Goal: Information Seeking & Learning: Compare options

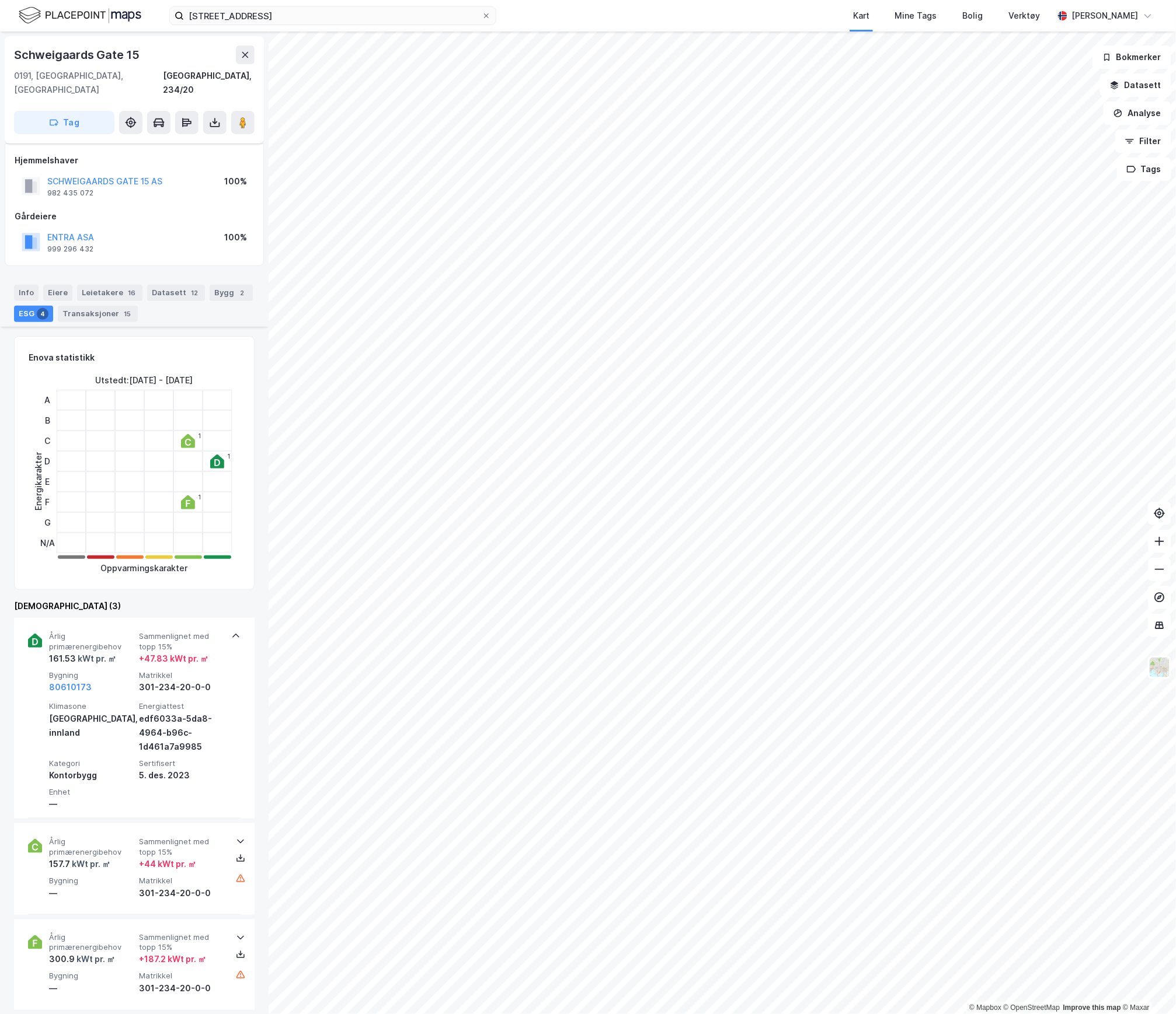
scroll to position [199, 0]
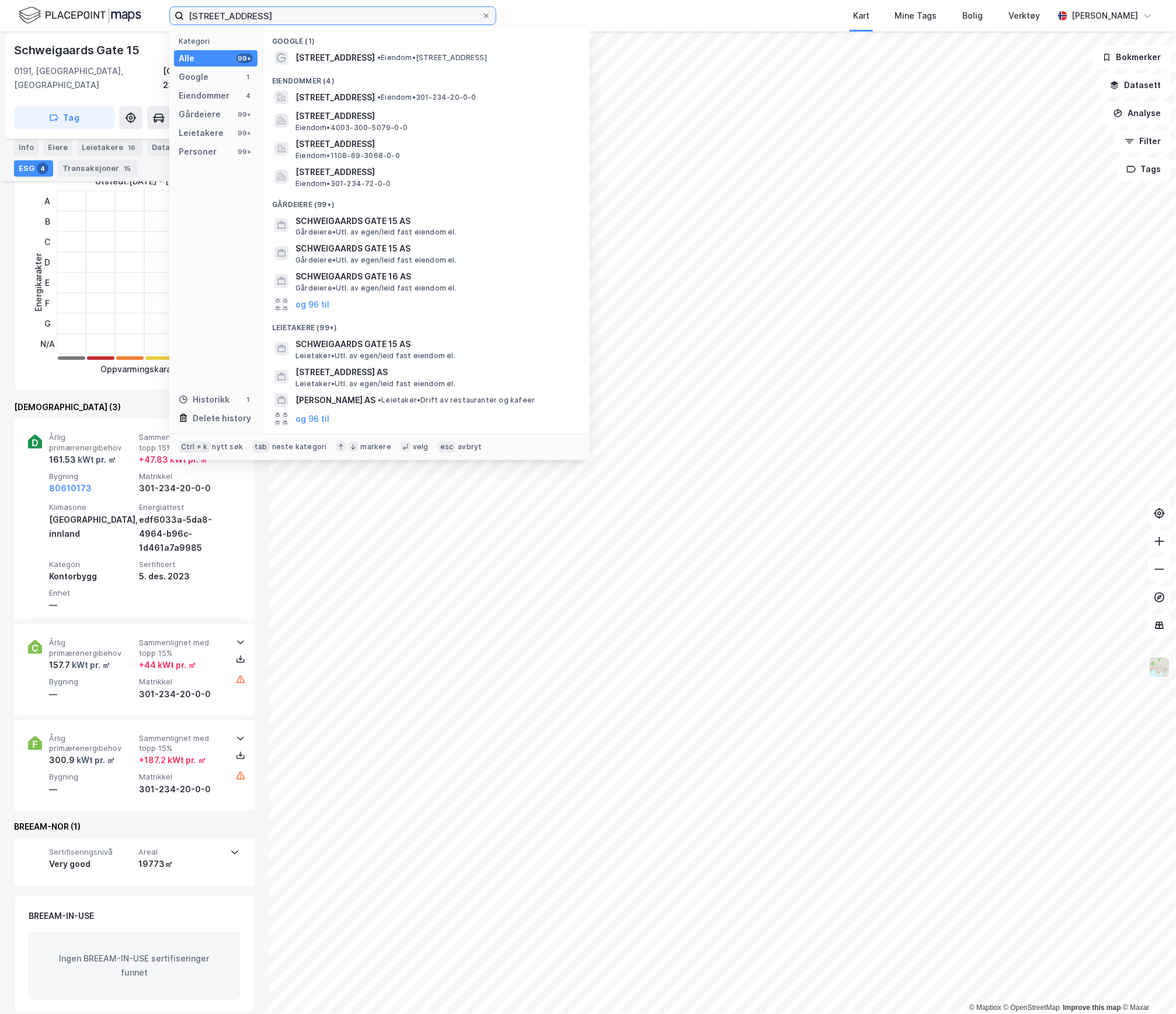
drag, startPoint x: 308, startPoint y: 15, endPoint x: 64, endPoint y: 20, distance: 244.1
click at [64, 20] on div "[STREET_ADDRESS] Kategori Alle 99+ Google 1 Eiendommer 4 Gårdeiere 99+ Leietake…" at bounding box center [588, 16] width 1176 height 32
paste input "B"
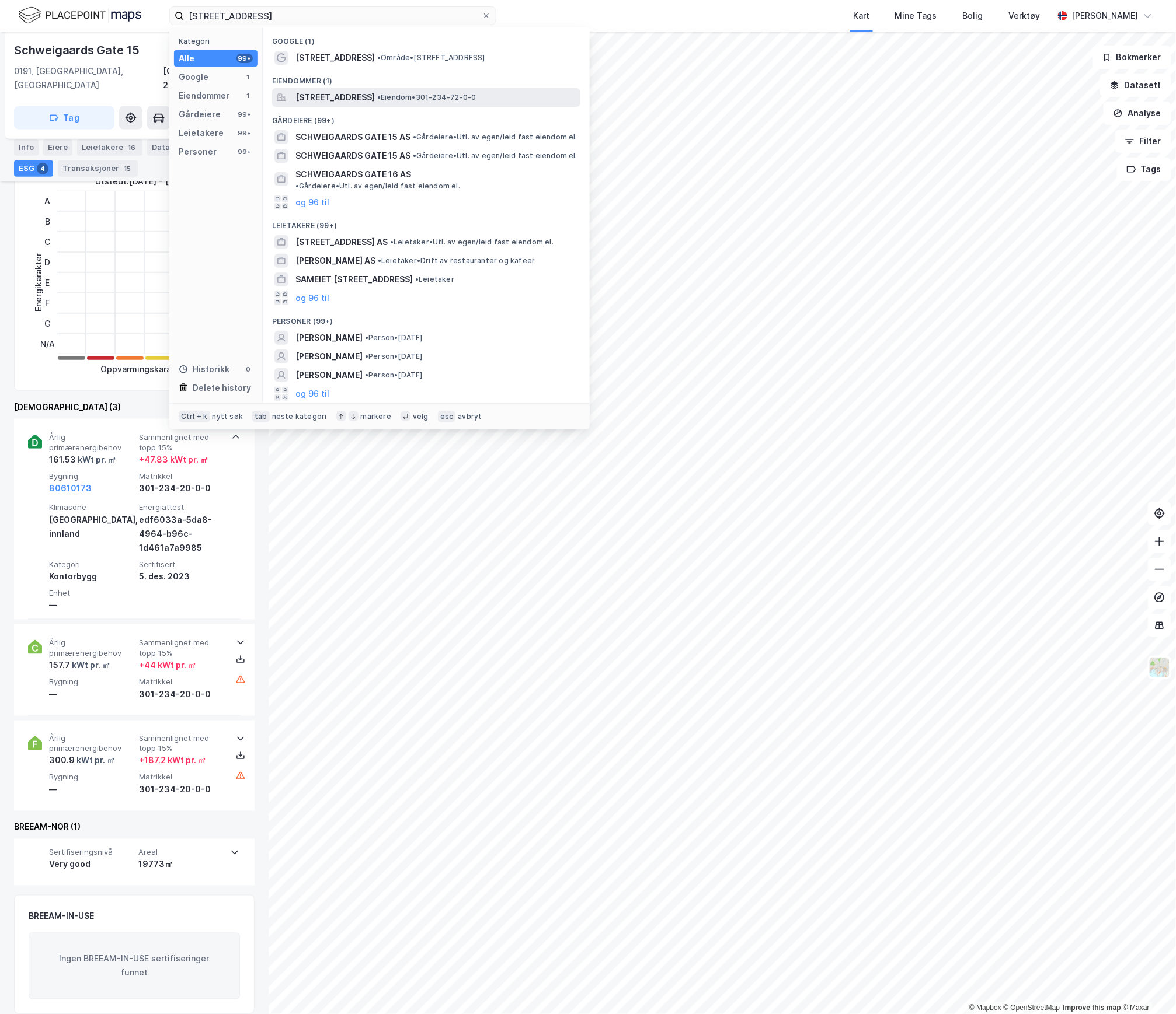
click at [352, 98] on span "[STREET_ADDRESS]" at bounding box center [335, 97] width 80 height 14
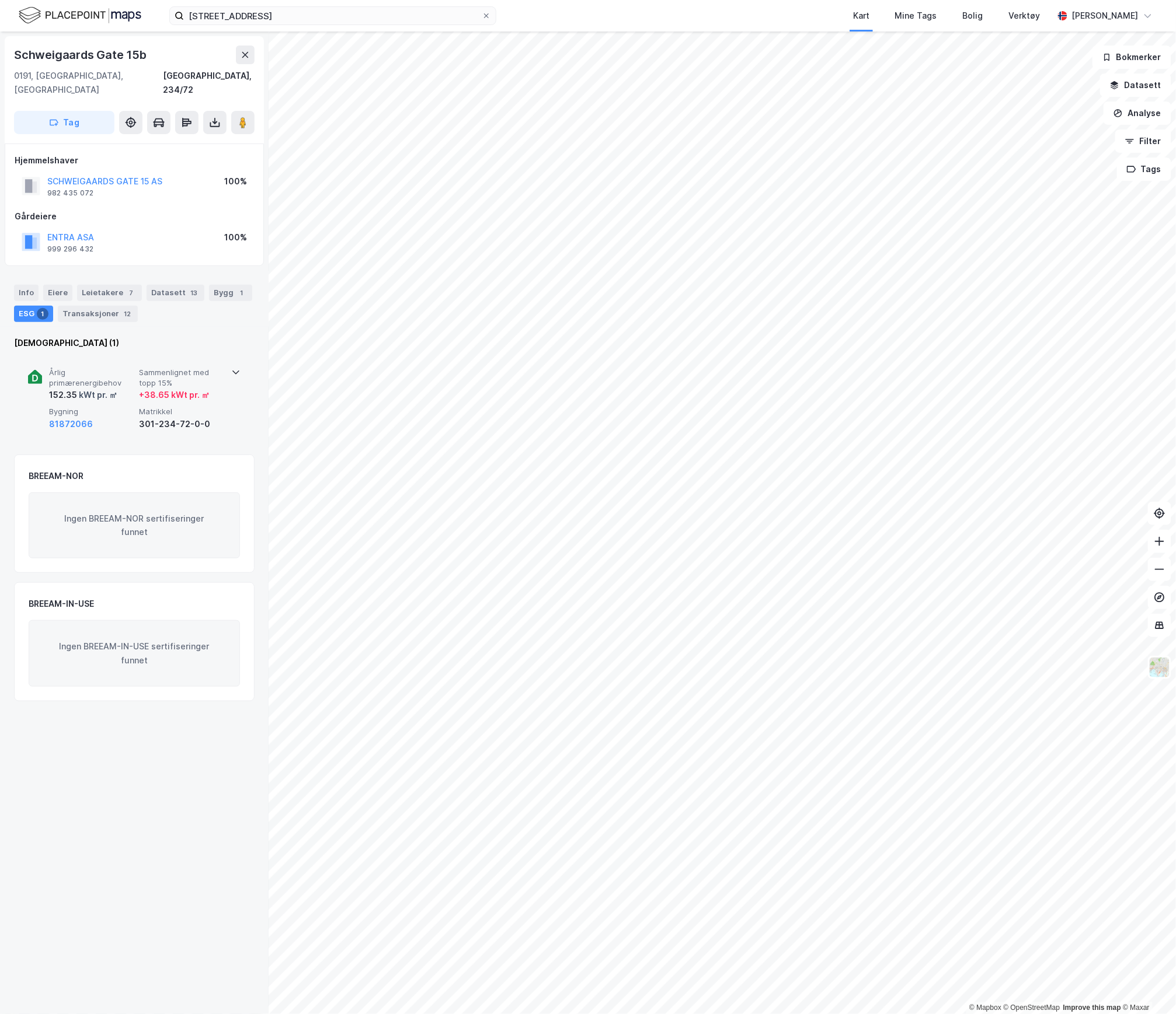
click at [218, 368] on span "Sammenlignet med topp 15%" at bounding box center [181, 378] width 85 height 20
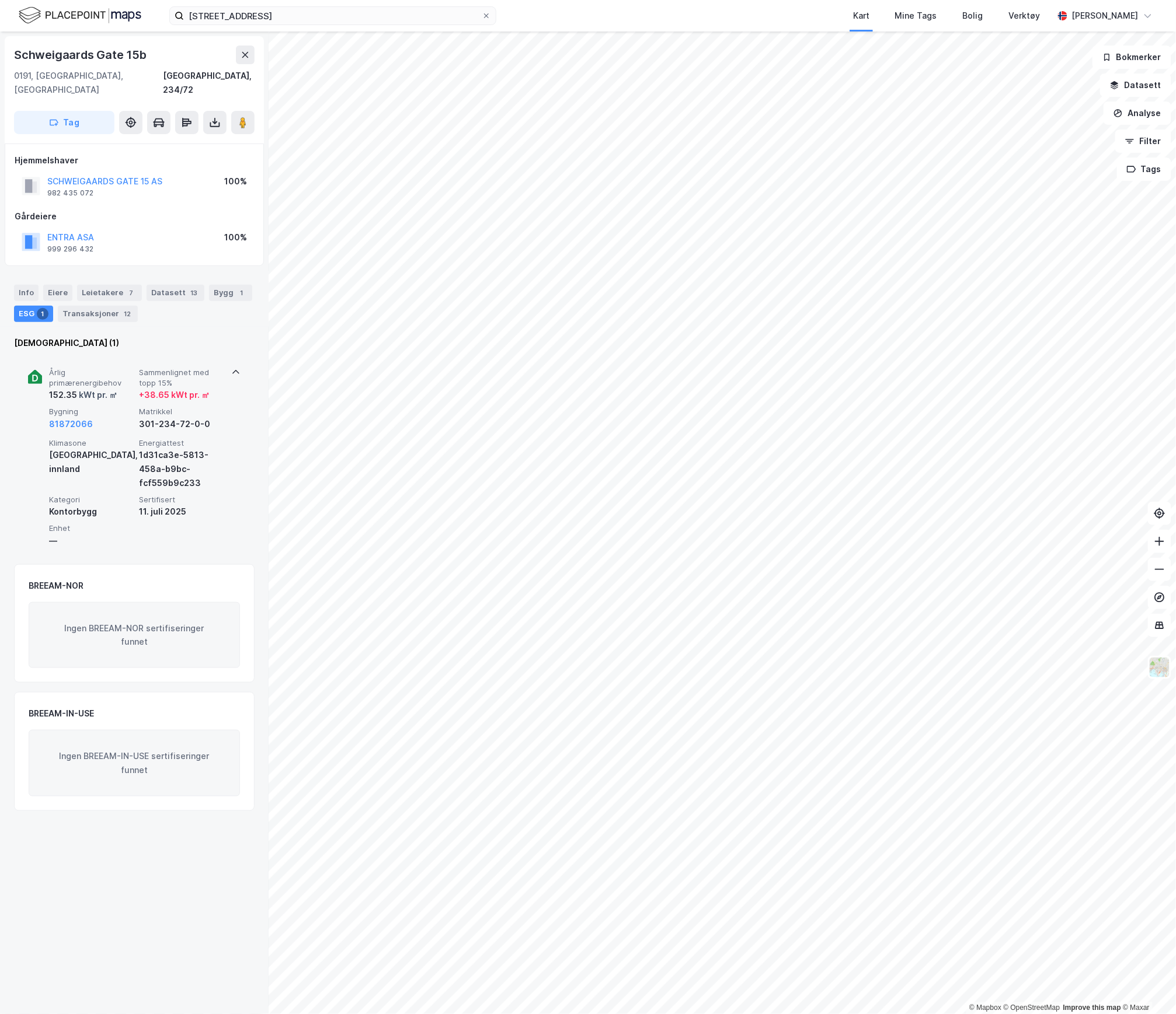
click at [223, 362] on div "Årlig primærenergibehov 152.35 kWt pr. ㎡ Sammenlignet med topp 15% + 38.65 kWt …" at bounding box center [134, 454] width 213 height 200
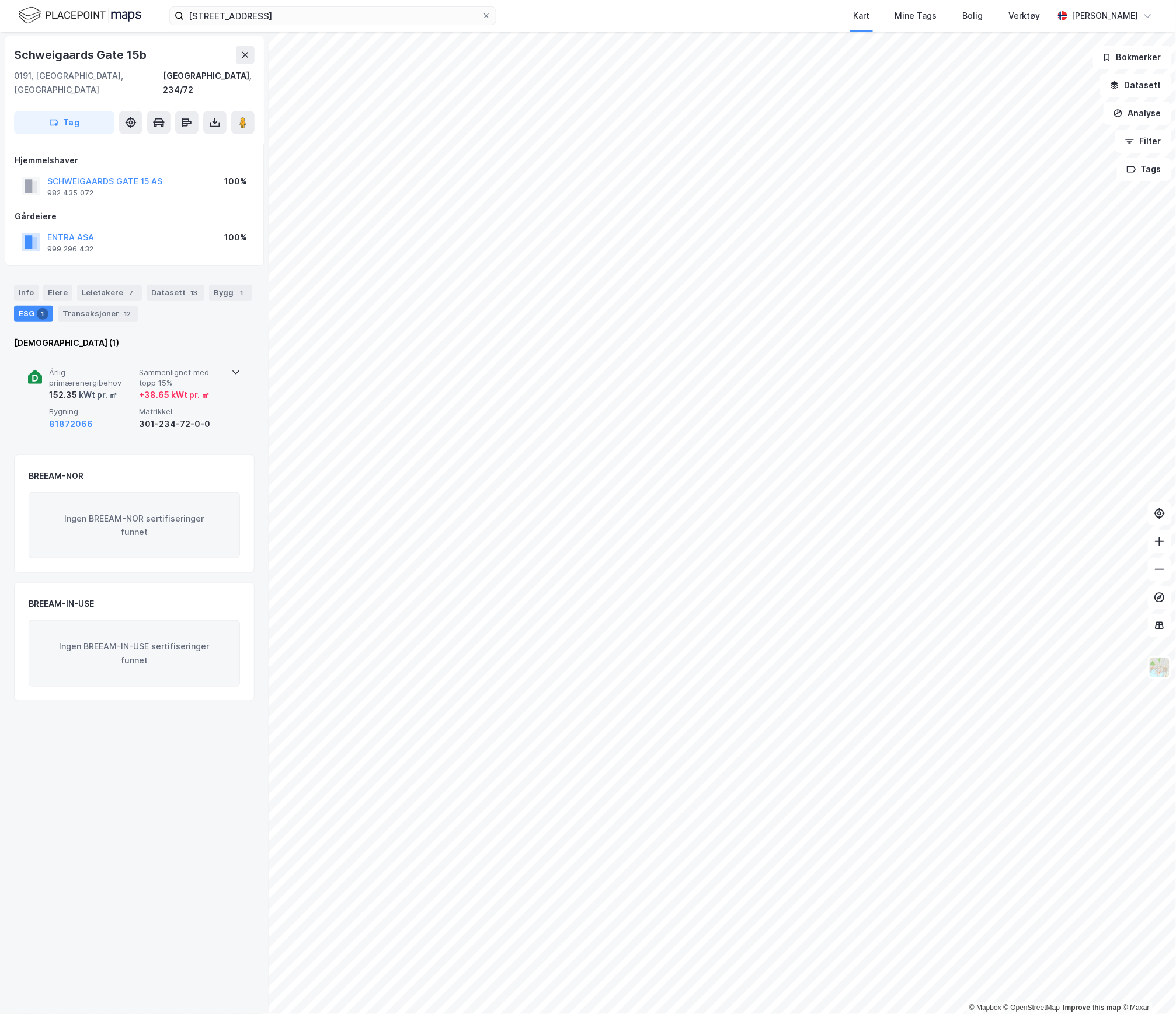
click at [231, 368] on icon at bounding box center [235, 372] width 9 height 9
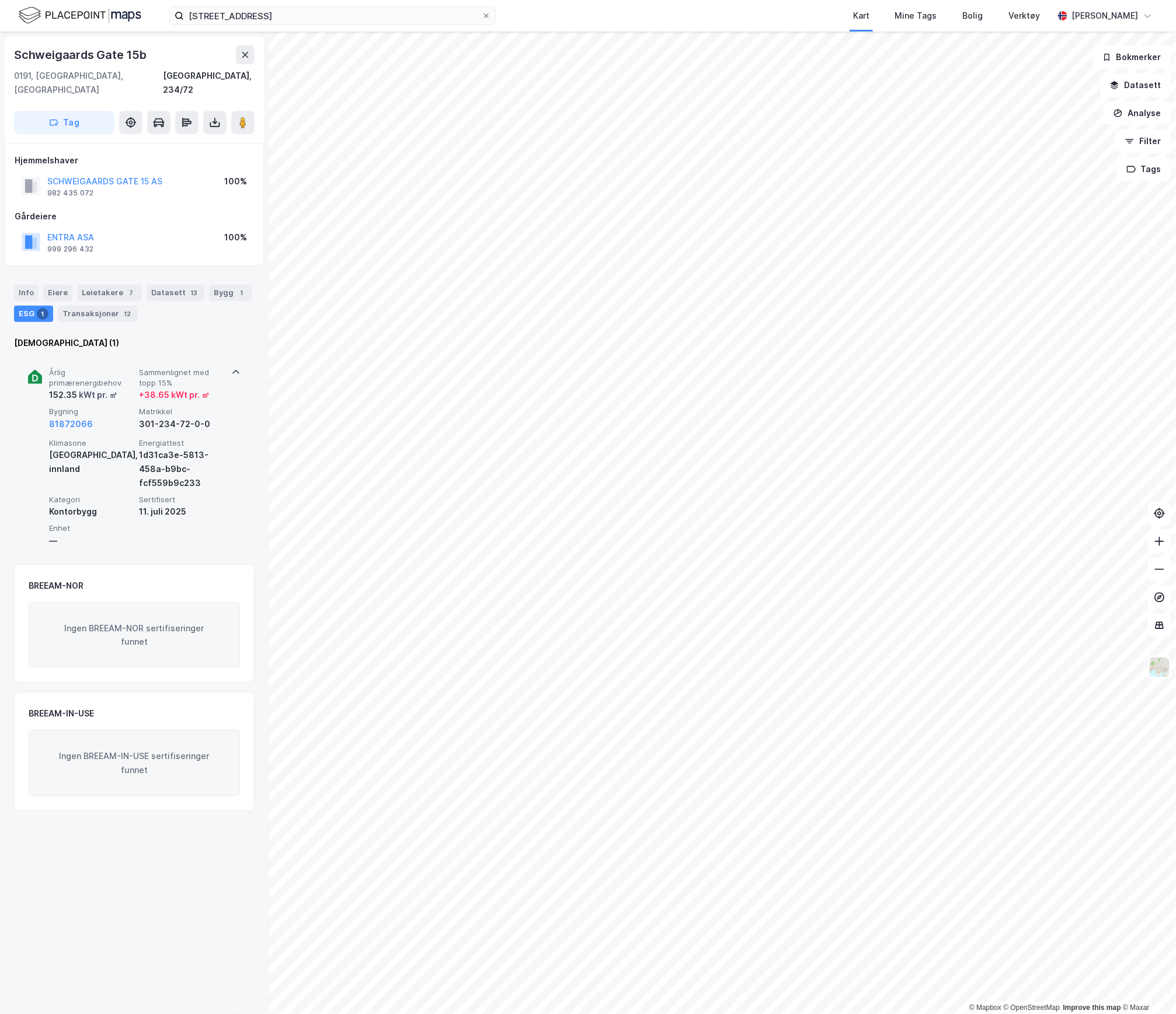
click at [126, 474] on div "Klimasone [GEOGRAPHIC_DATA], innland" at bounding box center [92, 464] width 85 height 52
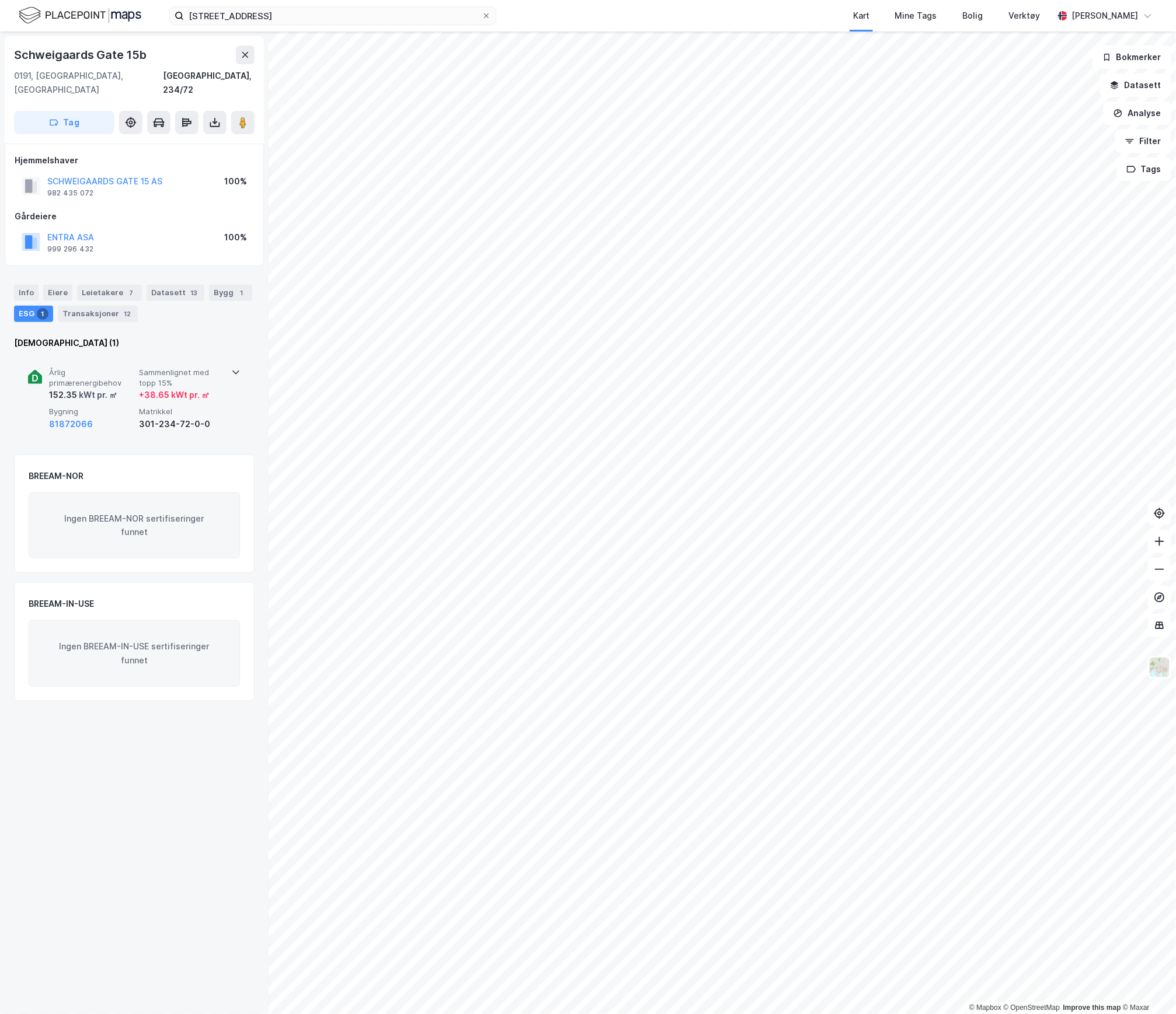
click at [122, 392] on div "Årlig primærenergibehov 152.35 kWt pr. ㎡ Sammenlignet med topp 15% + 38.65 kWt …" at bounding box center [136, 399] width 175 height 63
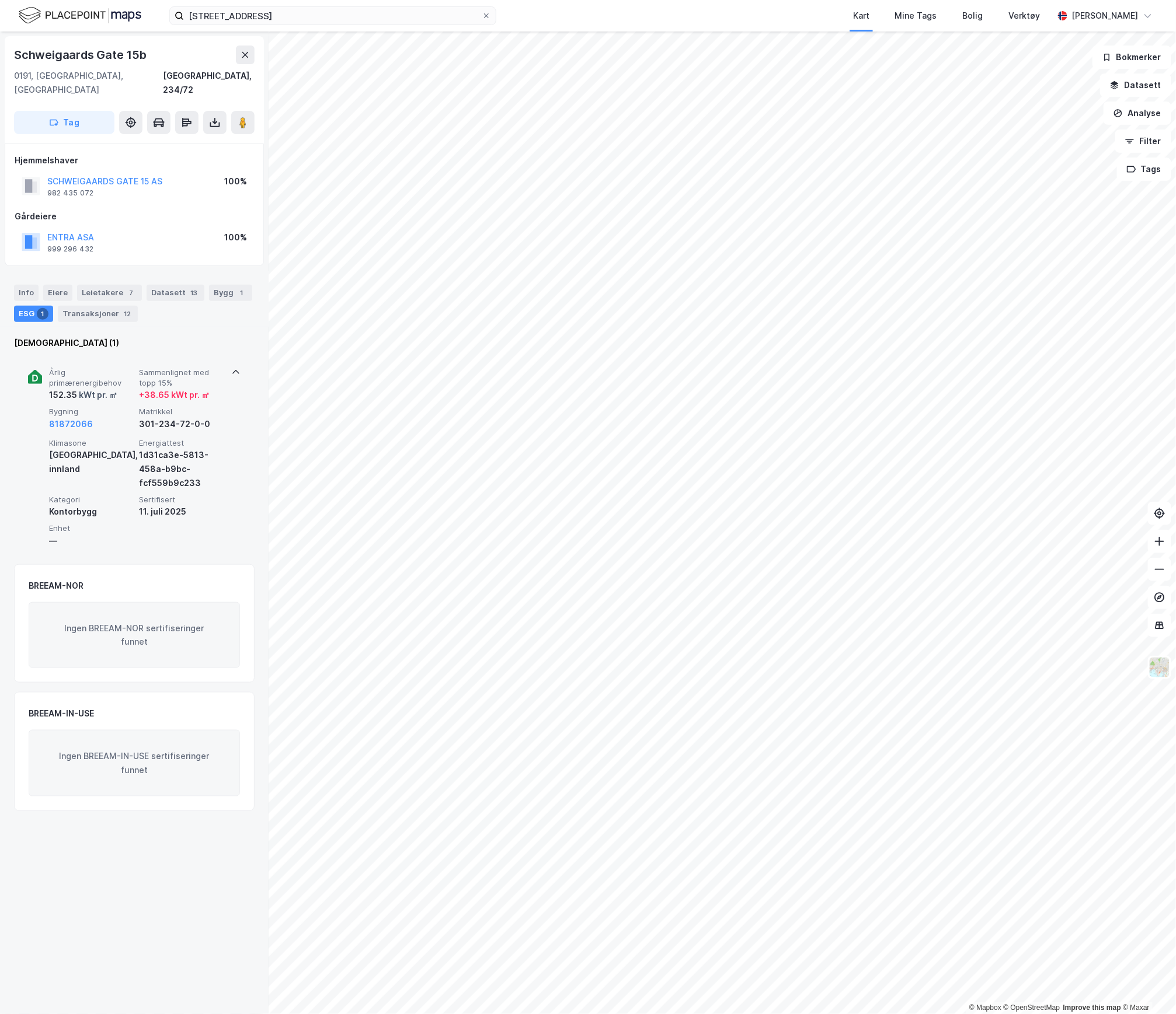
click at [118, 448] on div "[GEOGRAPHIC_DATA], innland" at bounding box center [92, 462] width 85 height 28
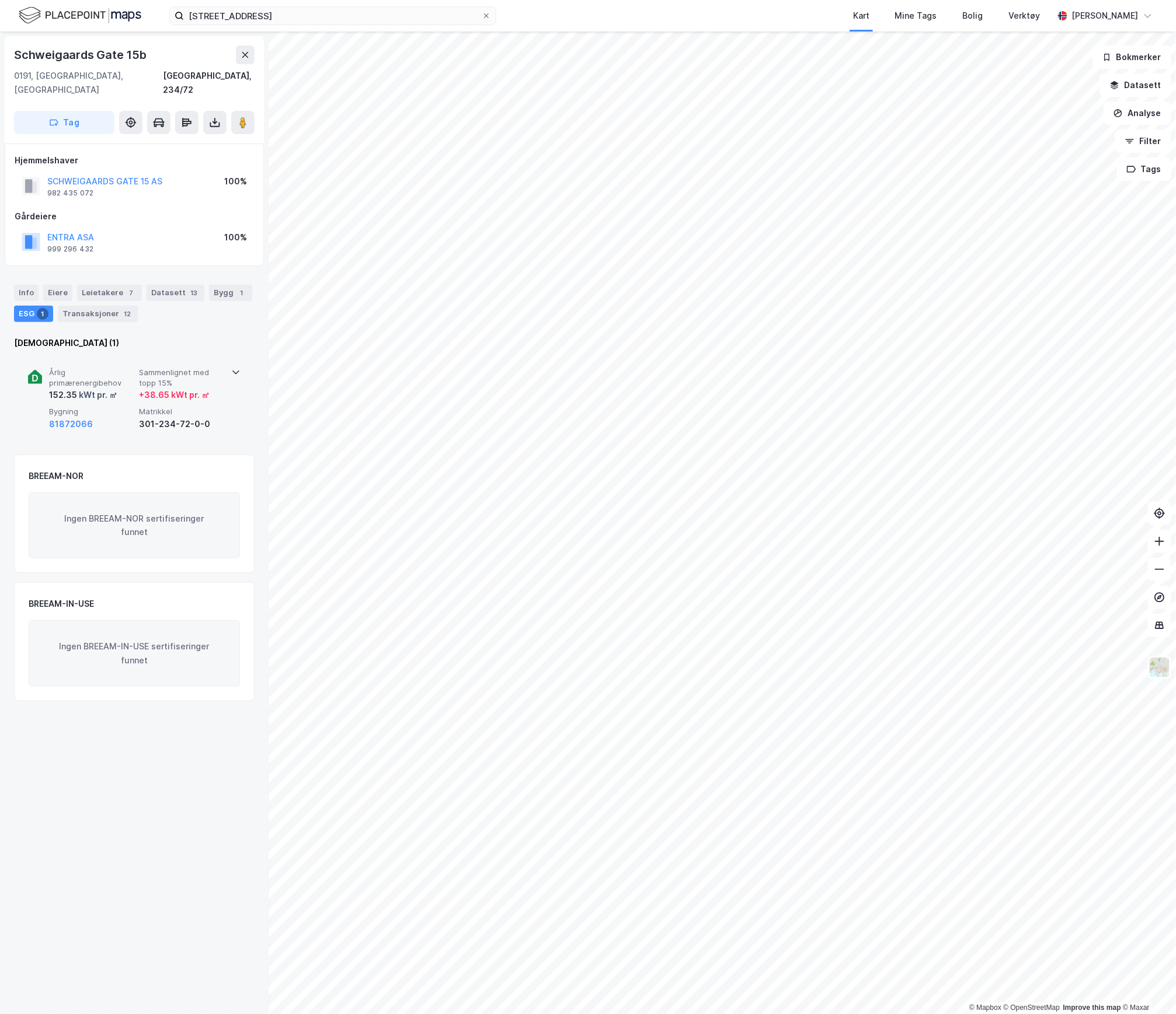
click at [112, 368] on span "Årlig primærenergibehov" at bounding box center [92, 378] width 85 height 20
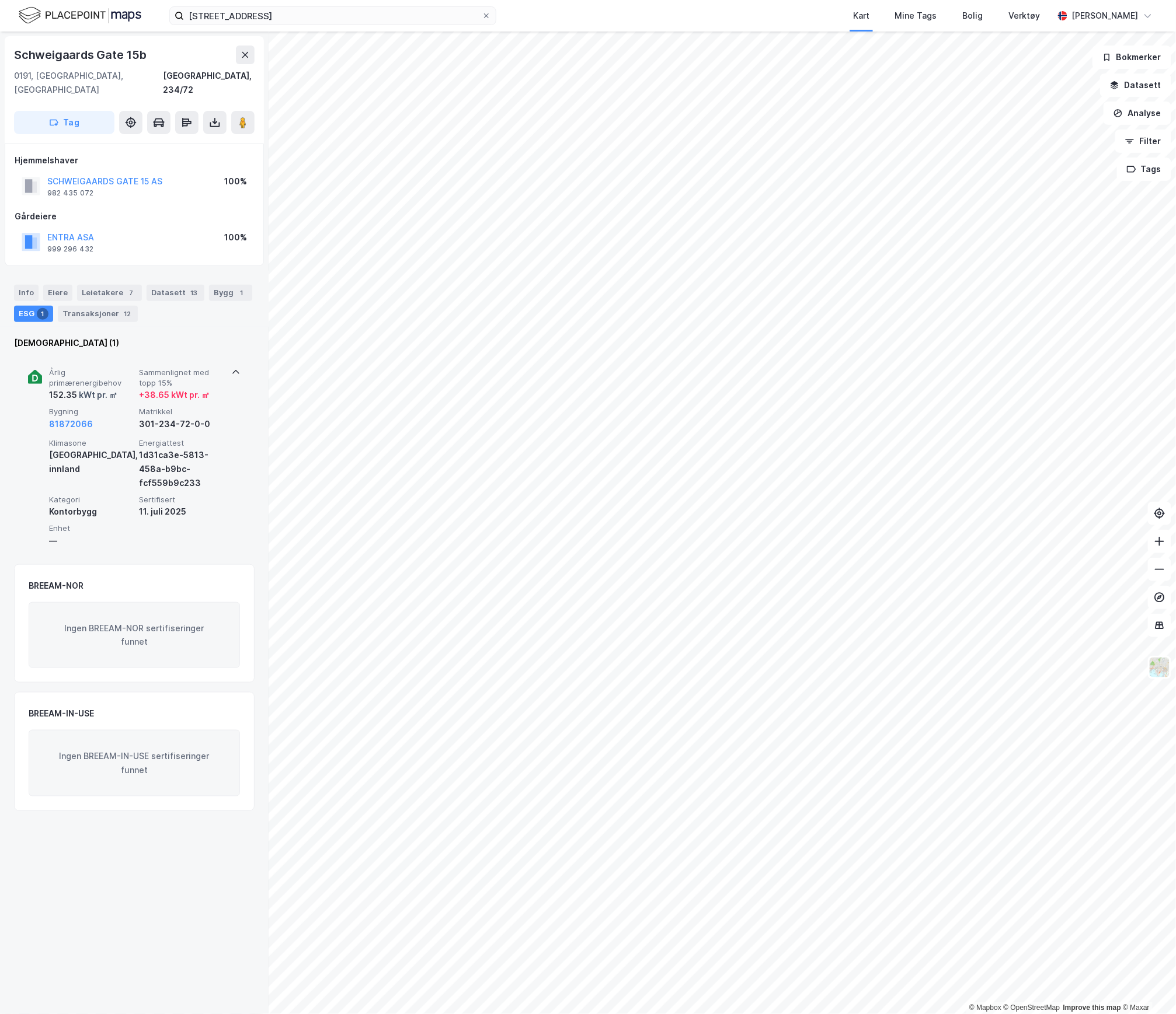
click at [112, 368] on span "Årlig primærenergibehov" at bounding box center [92, 378] width 85 height 20
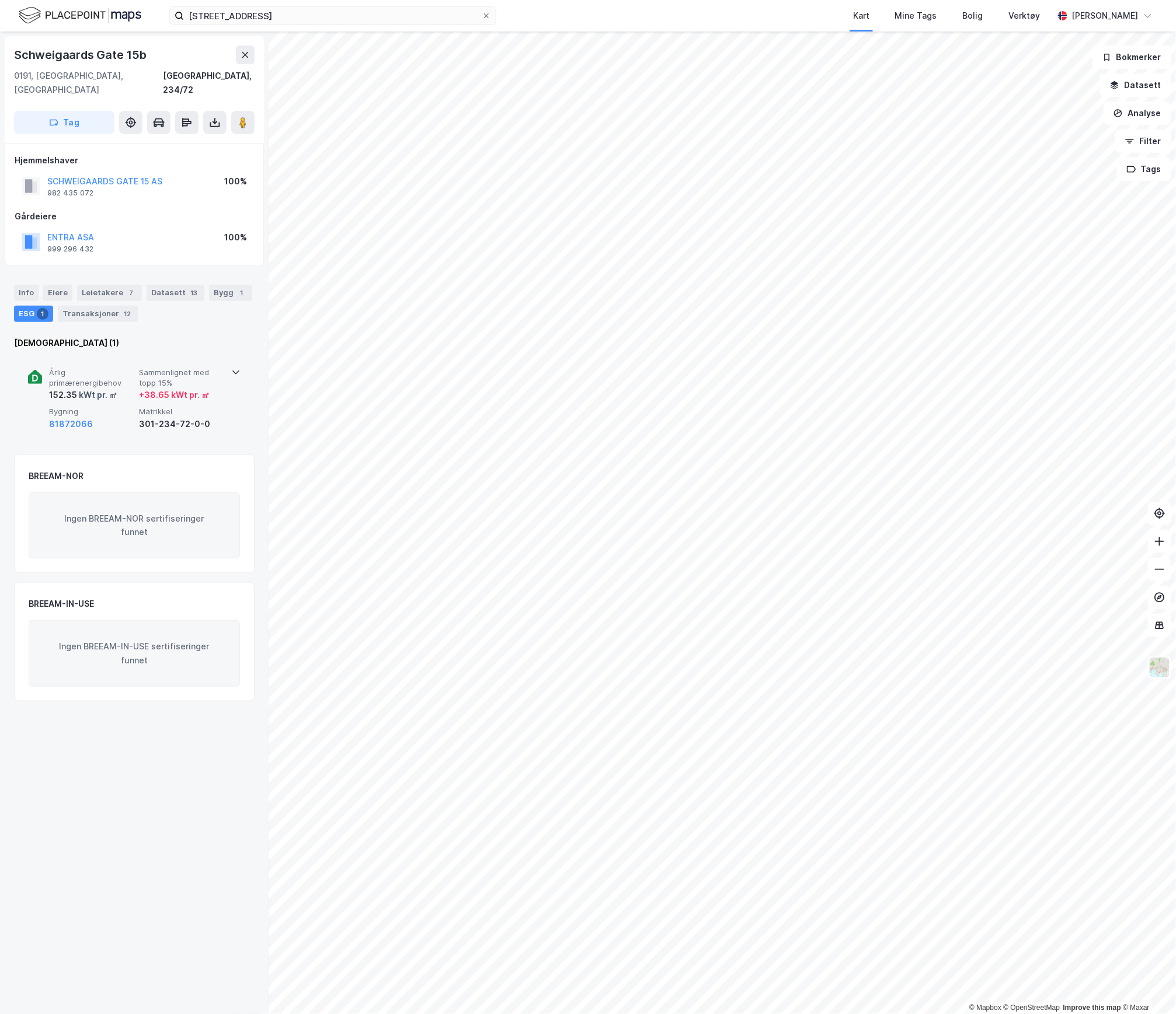
click at [112, 368] on span "Årlig primærenergibehov" at bounding box center [92, 378] width 85 height 20
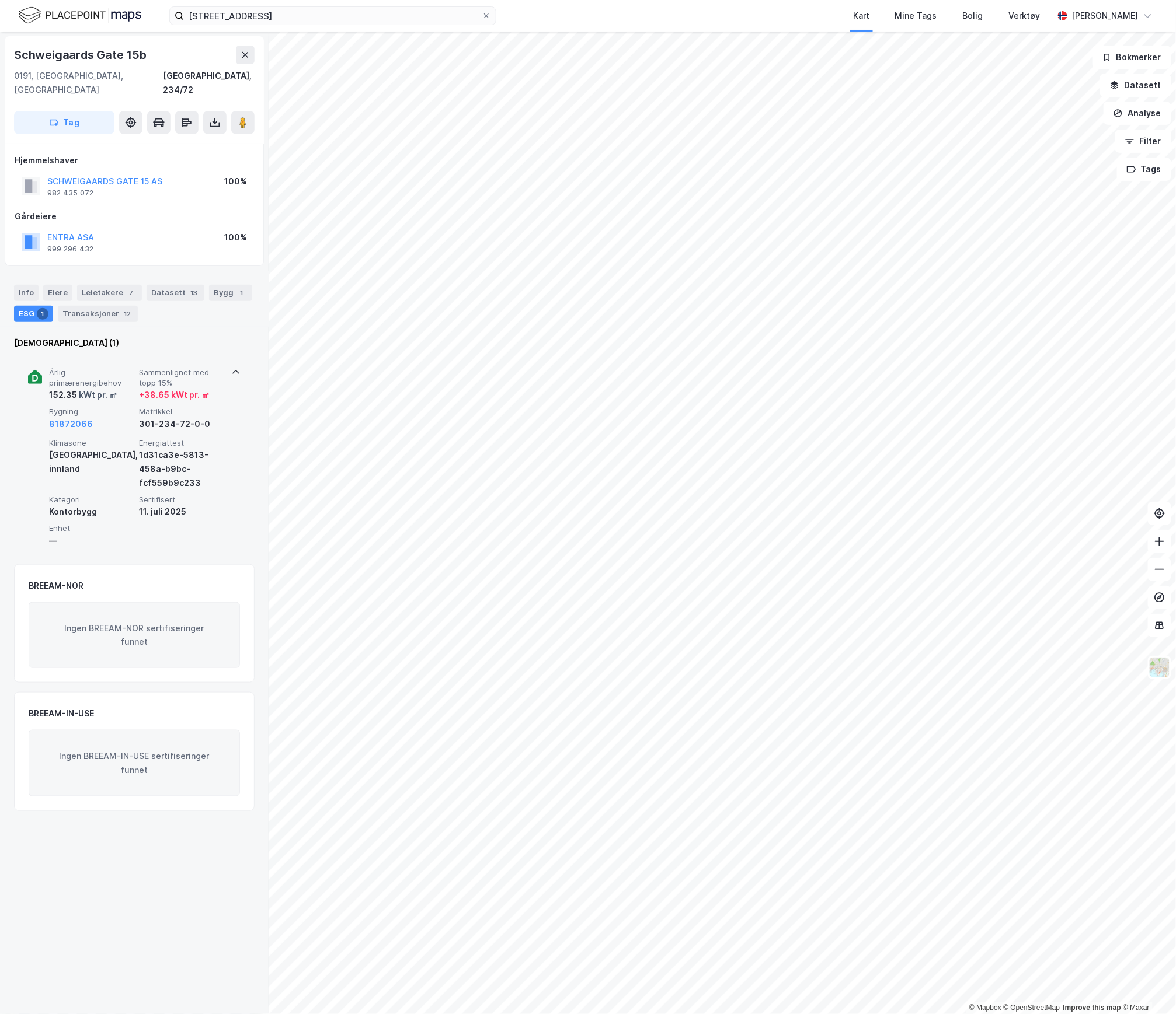
click at [122, 368] on span "Årlig primærenergibehov" at bounding box center [92, 378] width 85 height 20
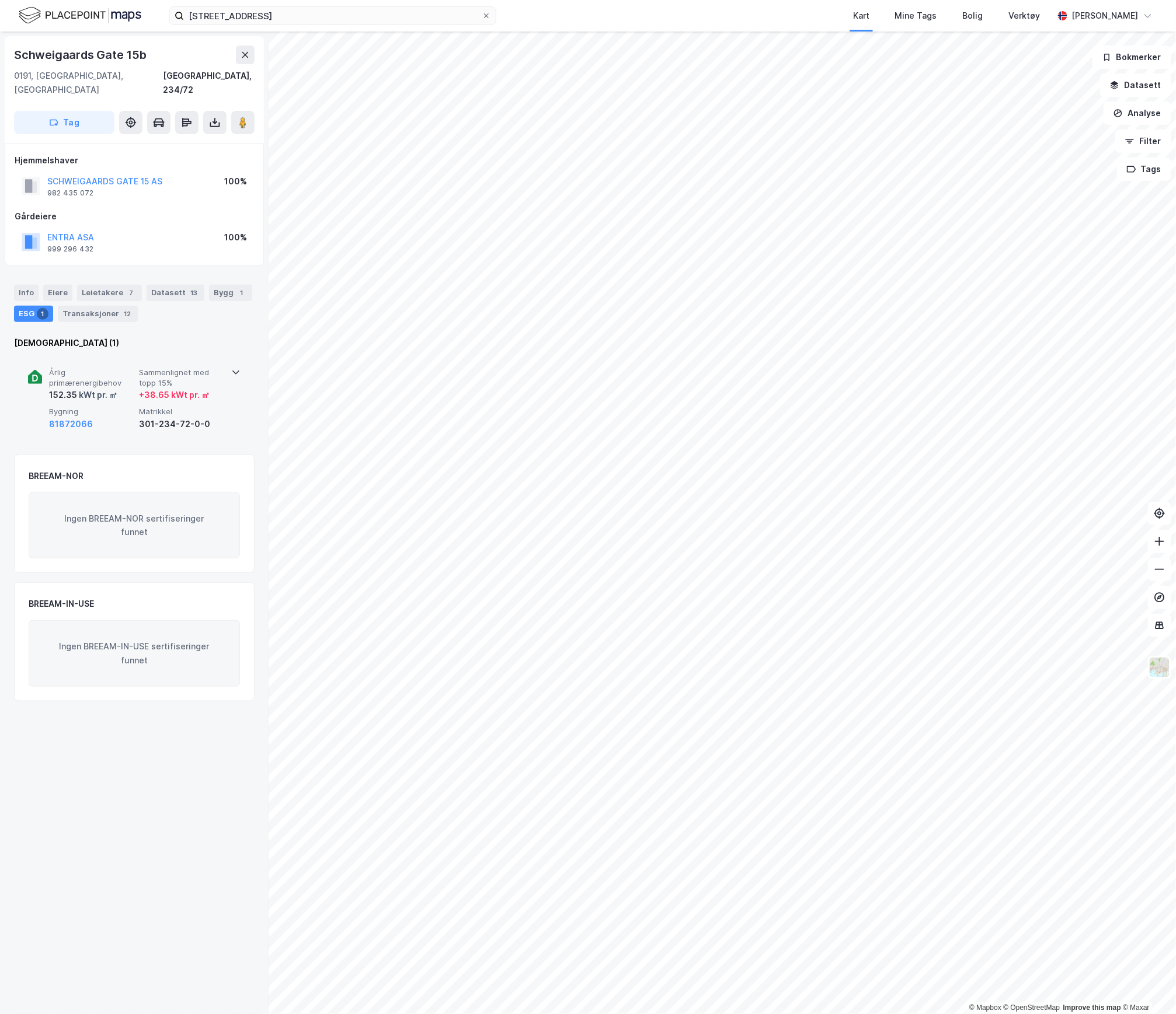
click at [104, 407] on span "Bygning" at bounding box center [92, 412] width 85 height 10
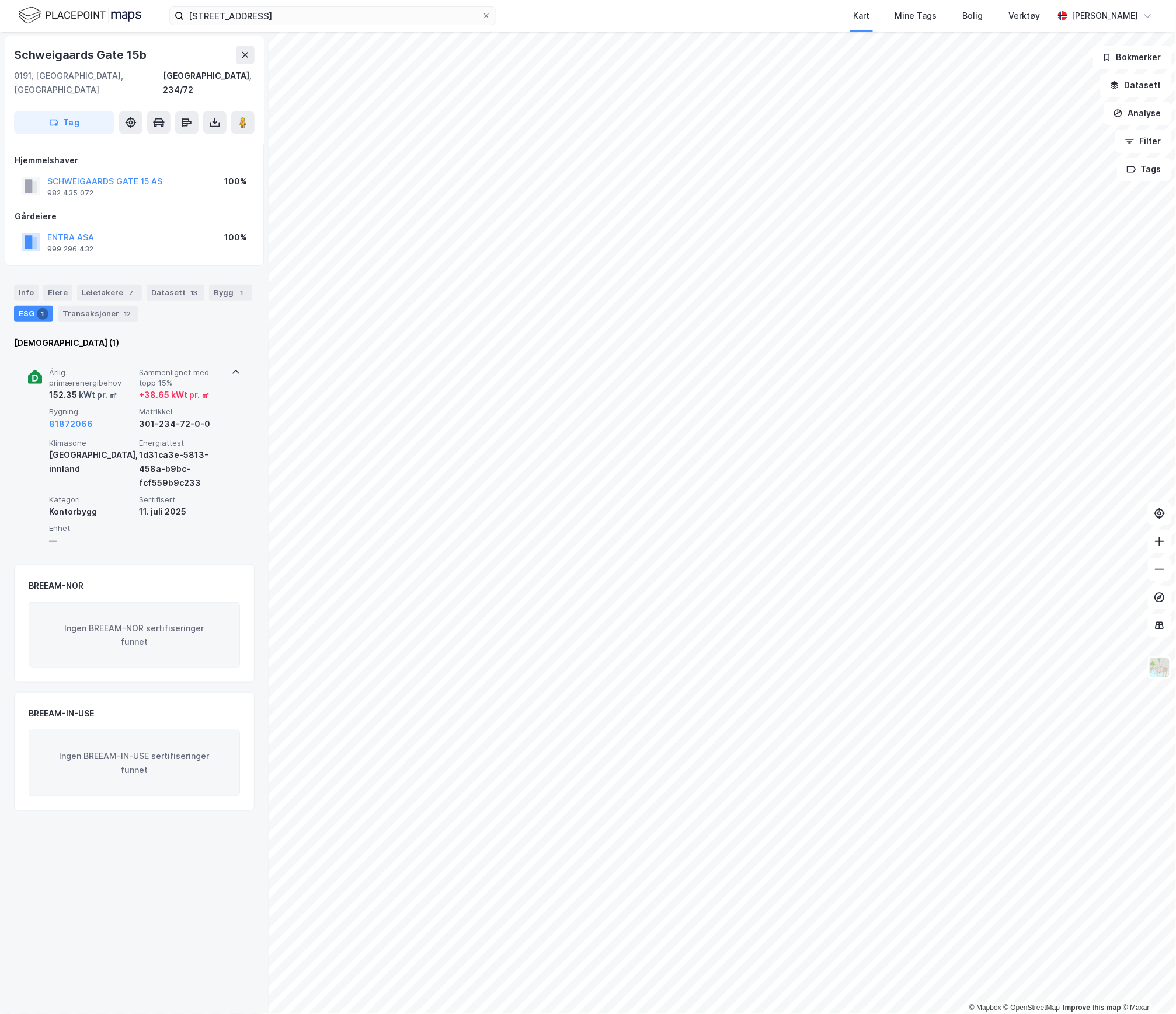
click at [110, 407] on span "Bygning" at bounding box center [92, 412] width 85 height 10
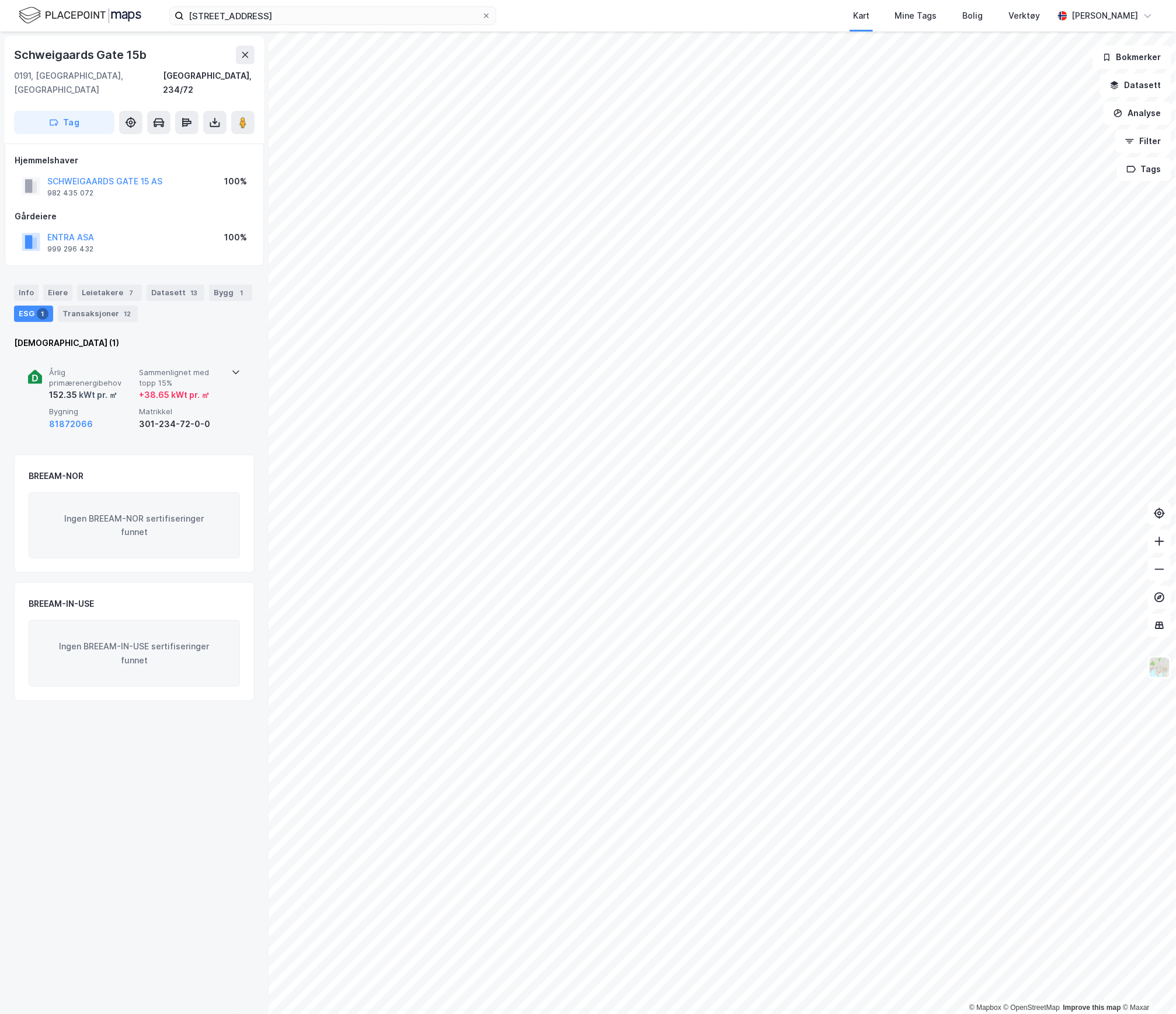
click at [105, 407] on span "Bygning" at bounding box center [92, 412] width 85 height 10
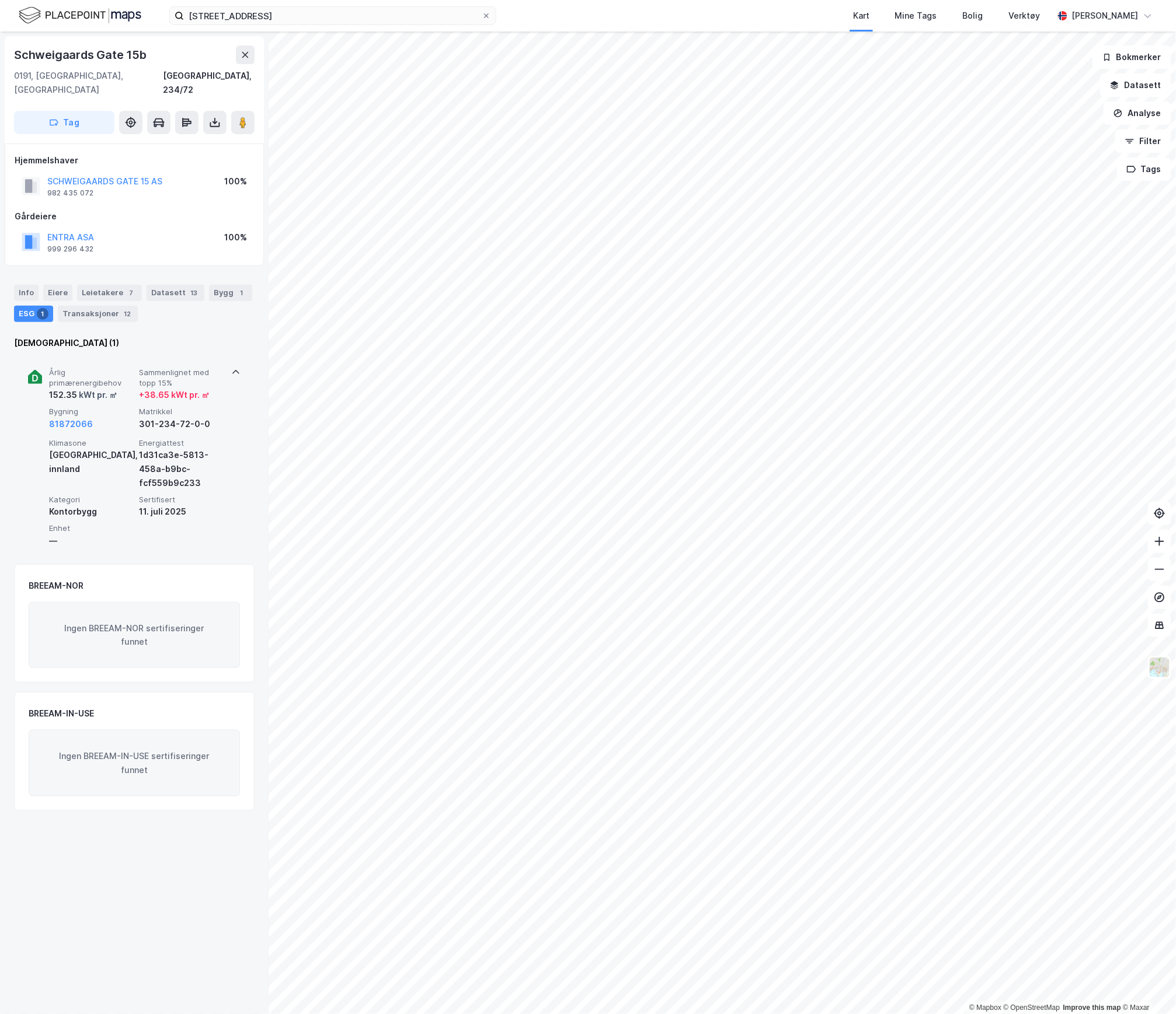
click at [120, 391] on div "Årlig primærenergibehov 152.35 kWt pr. ㎡ Sammenlignet med topp 15% + 38.65 kWt …" at bounding box center [136, 399] width 175 height 63
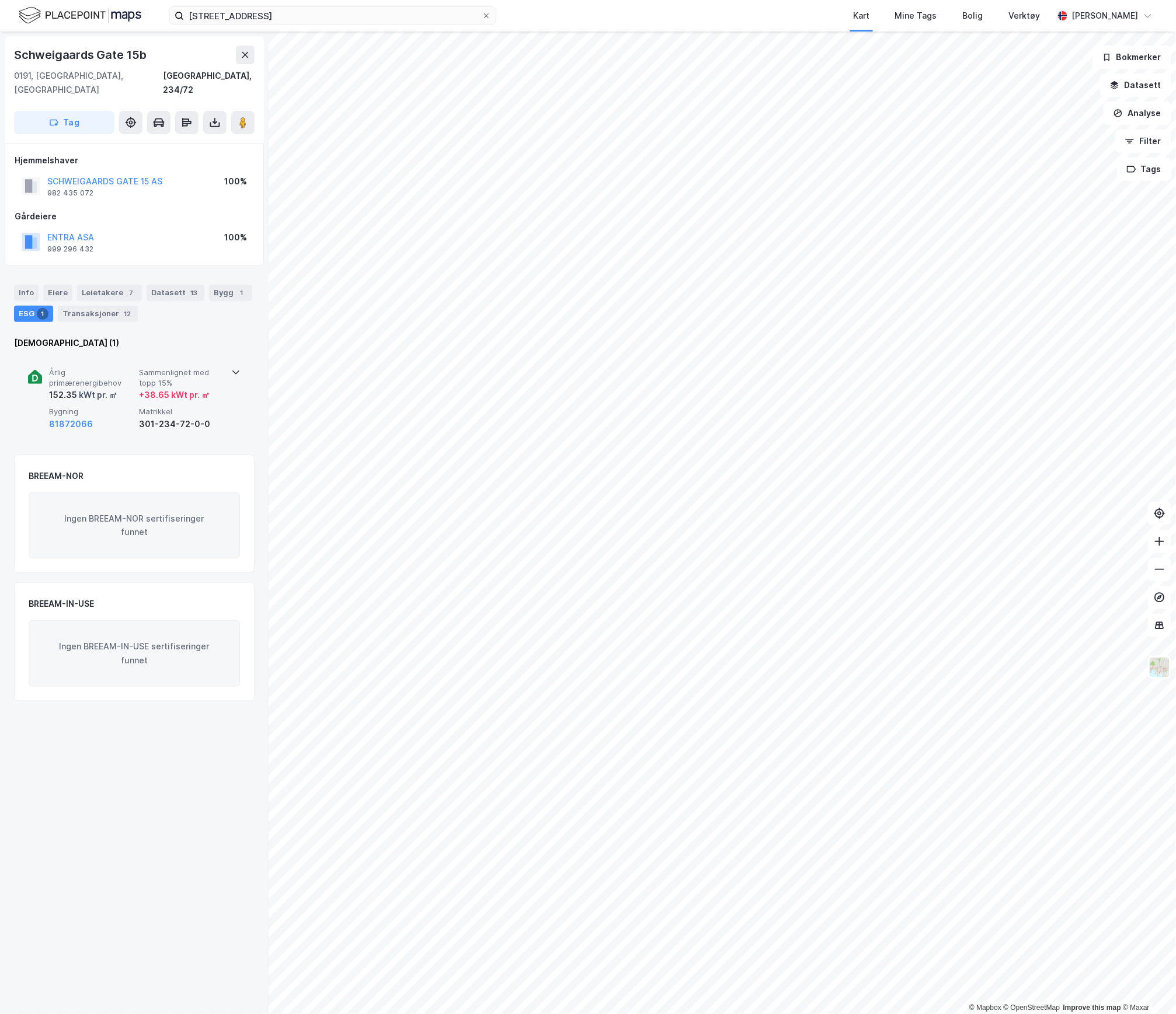
click at [121, 388] on div "152.35 kWt pr. ㎡" at bounding box center [92, 395] width 85 height 14
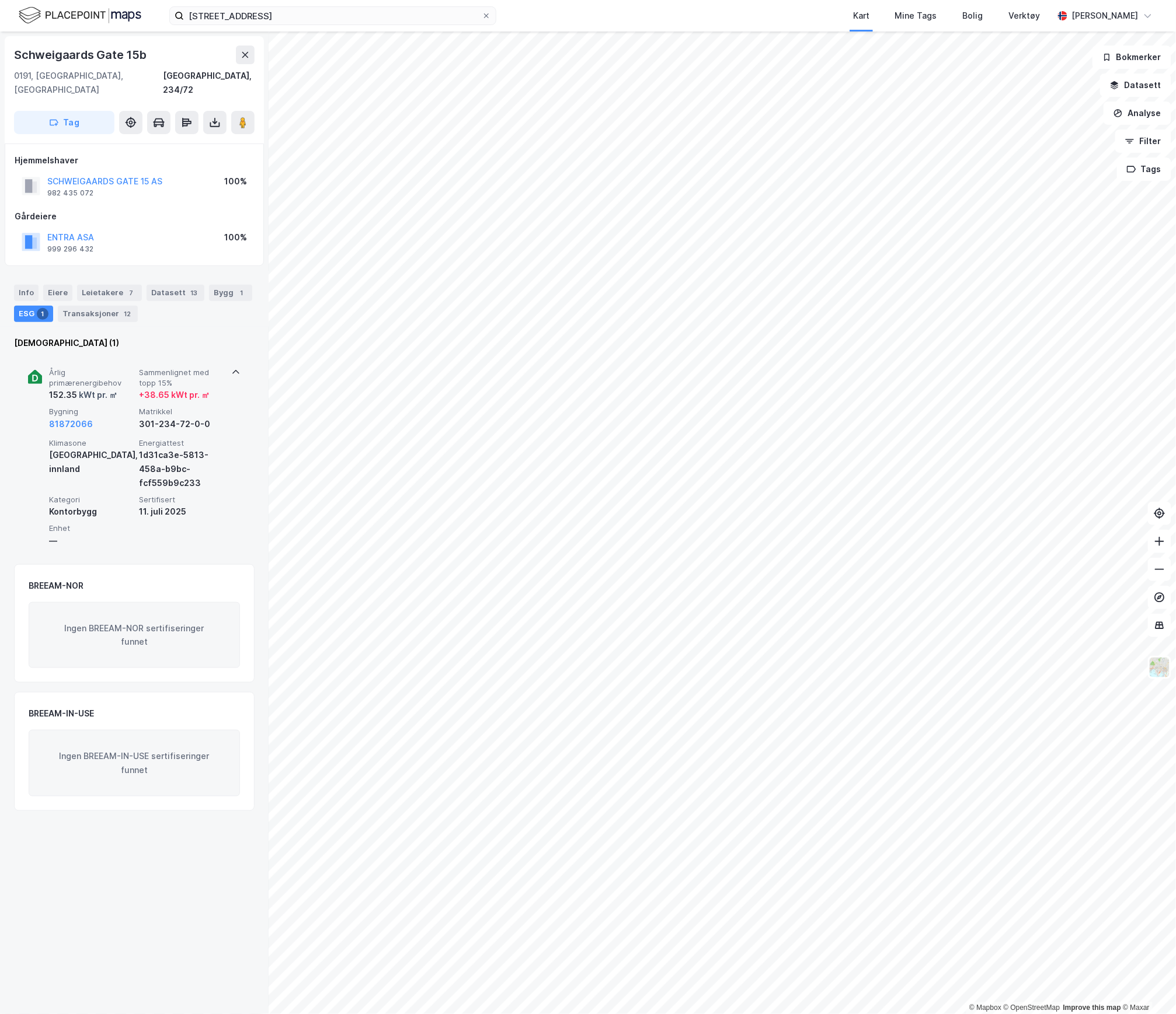
click at [121, 388] on div "152.35 kWt pr. ㎡" at bounding box center [92, 395] width 85 height 14
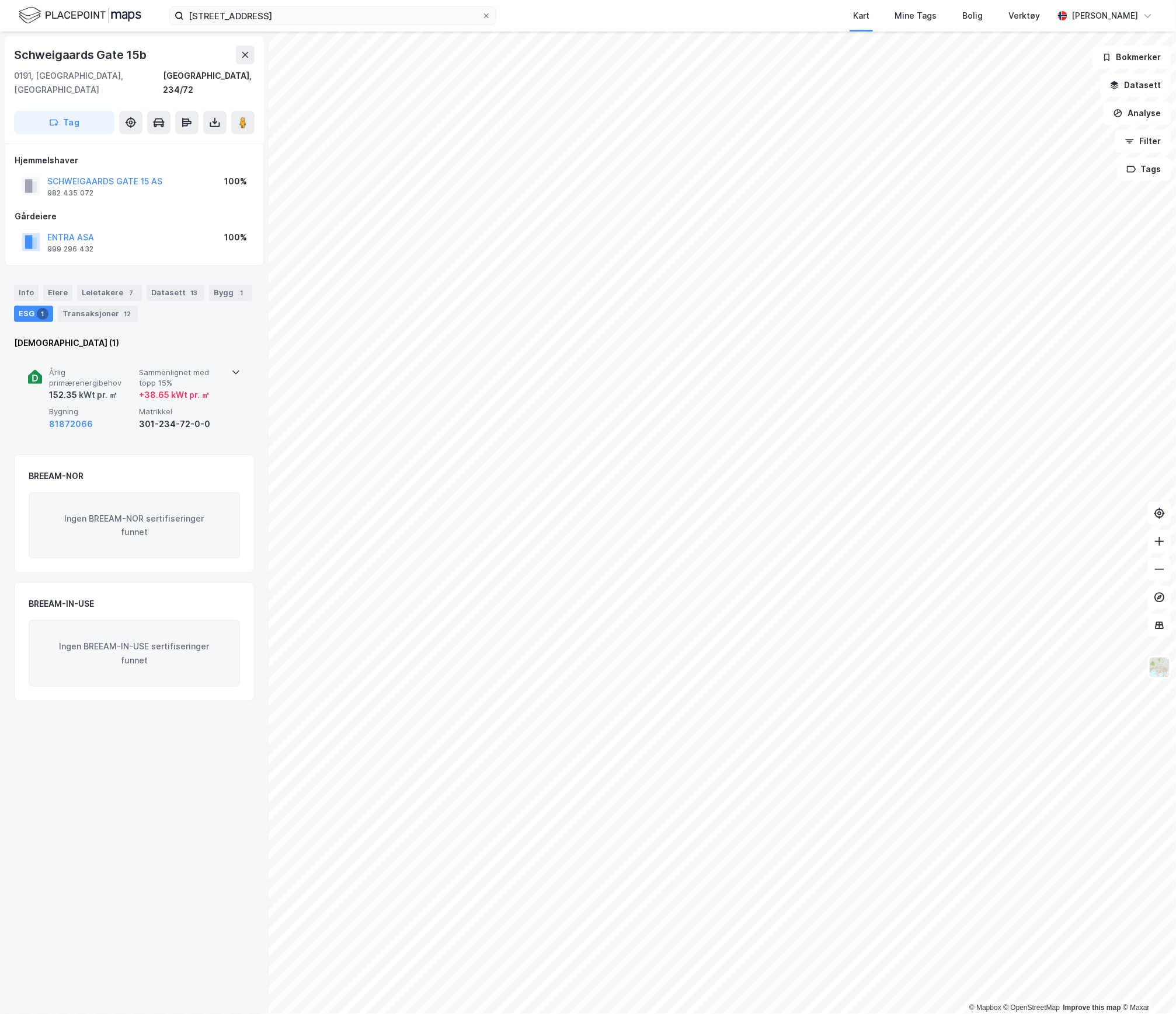
click at [121, 388] on div "152.35 kWt pr. ㎡" at bounding box center [92, 395] width 85 height 14
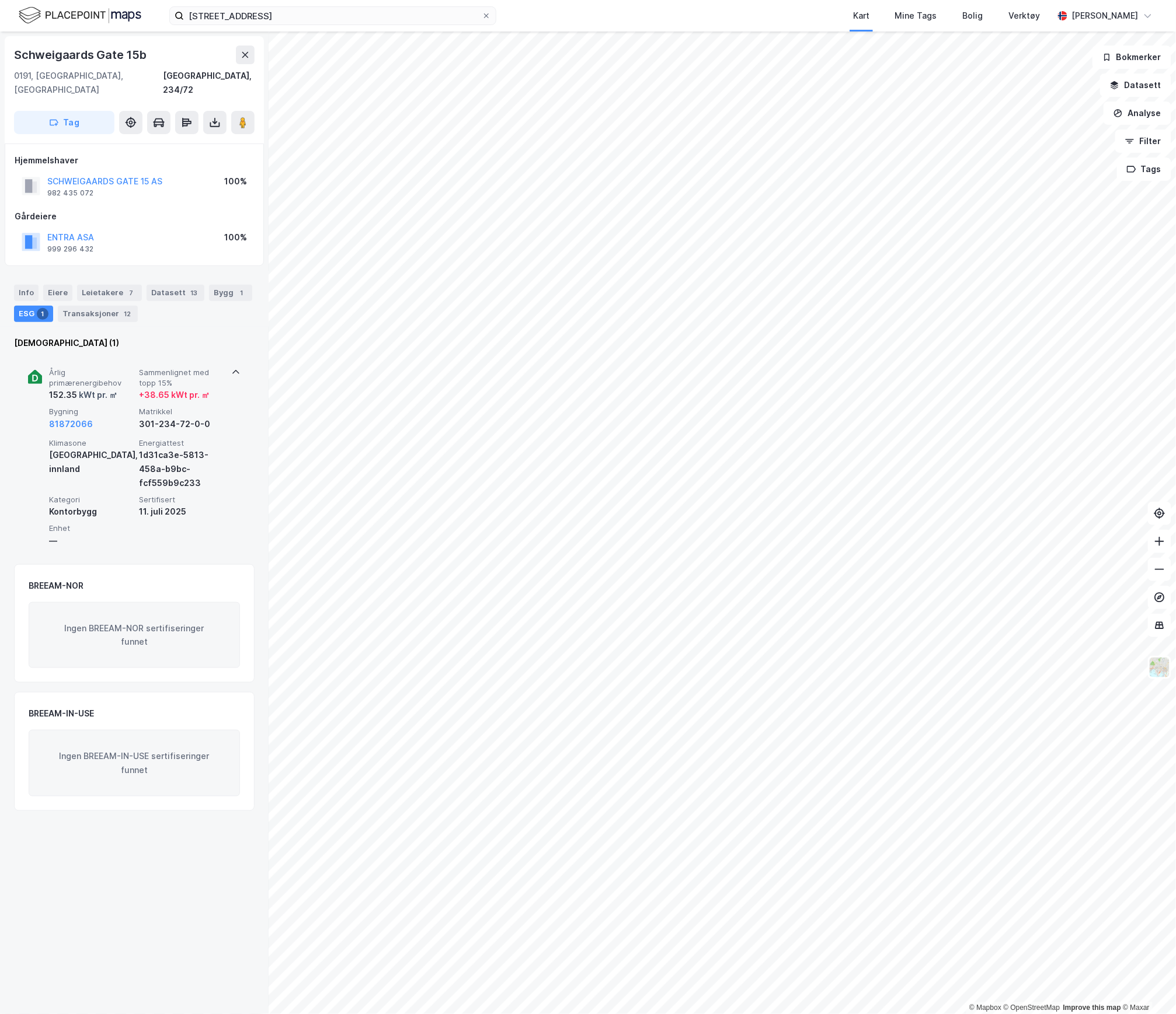
click at [121, 388] on div "152.35 kWt pr. ㎡" at bounding box center [92, 395] width 85 height 14
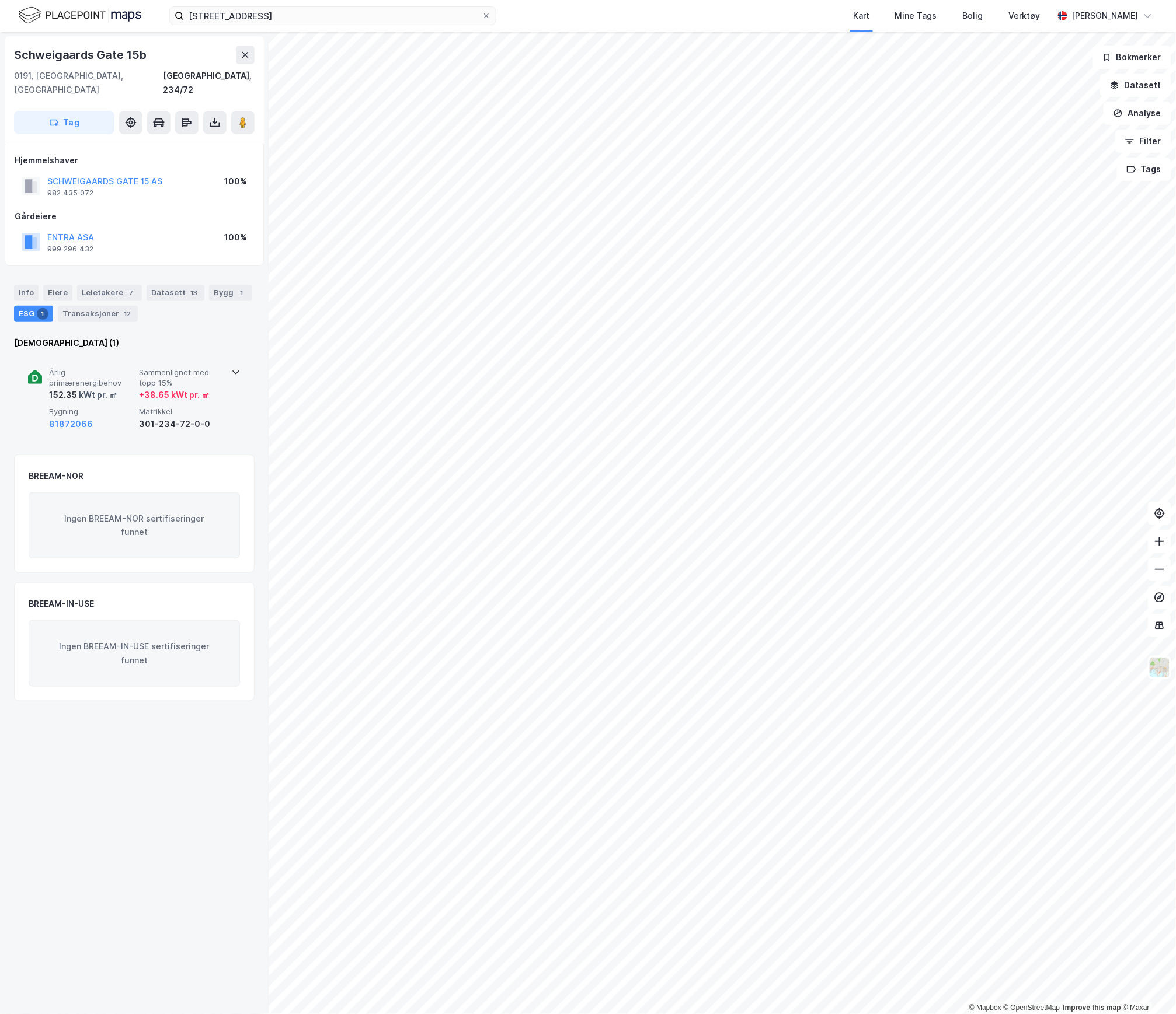
click at [121, 388] on div "152.35 kWt pr. ㎡" at bounding box center [92, 395] width 85 height 14
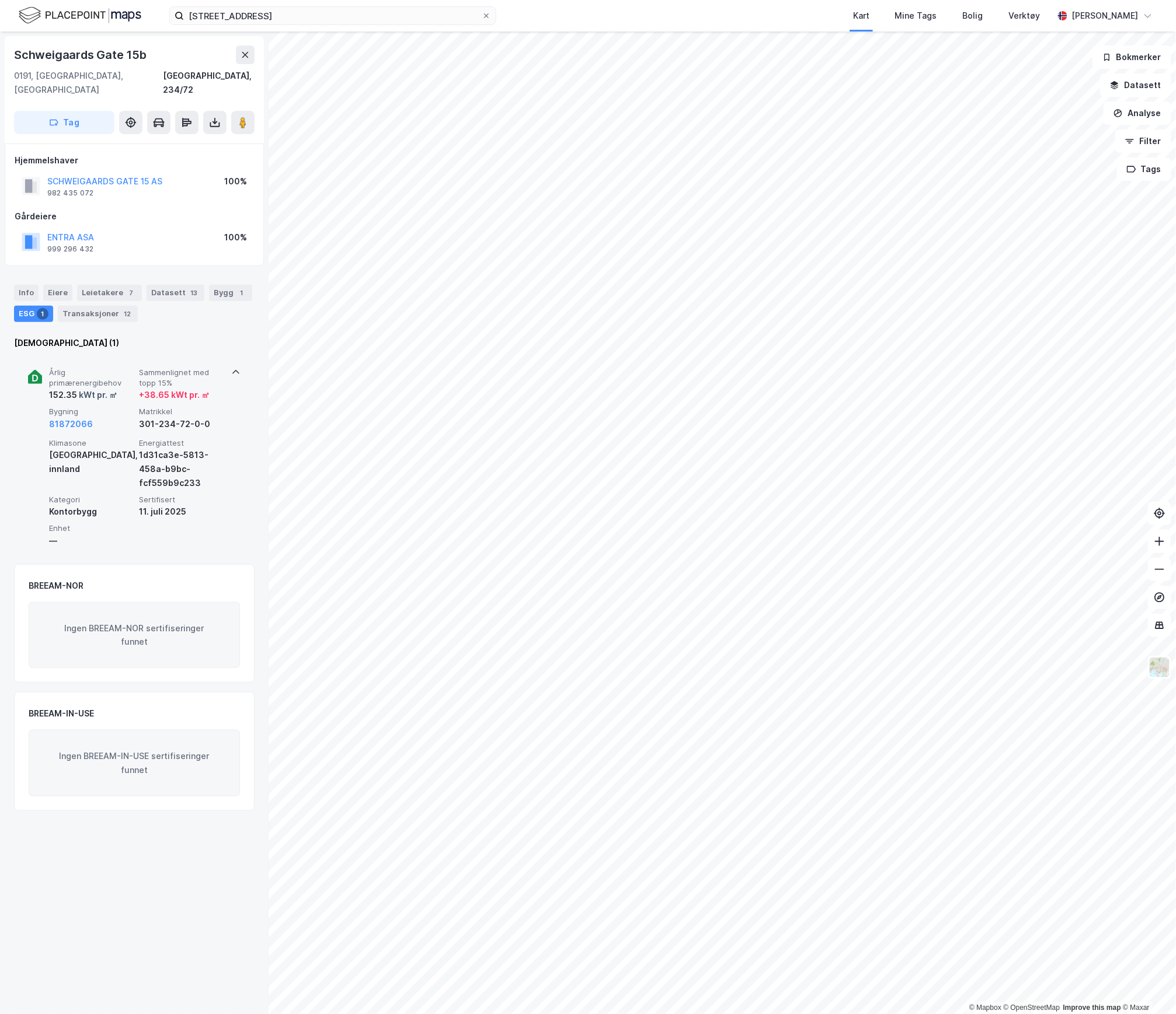
click at [121, 388] on div "152.35 kWt pr. ㎡" at bounding box center [92, 395] width 85 height 14
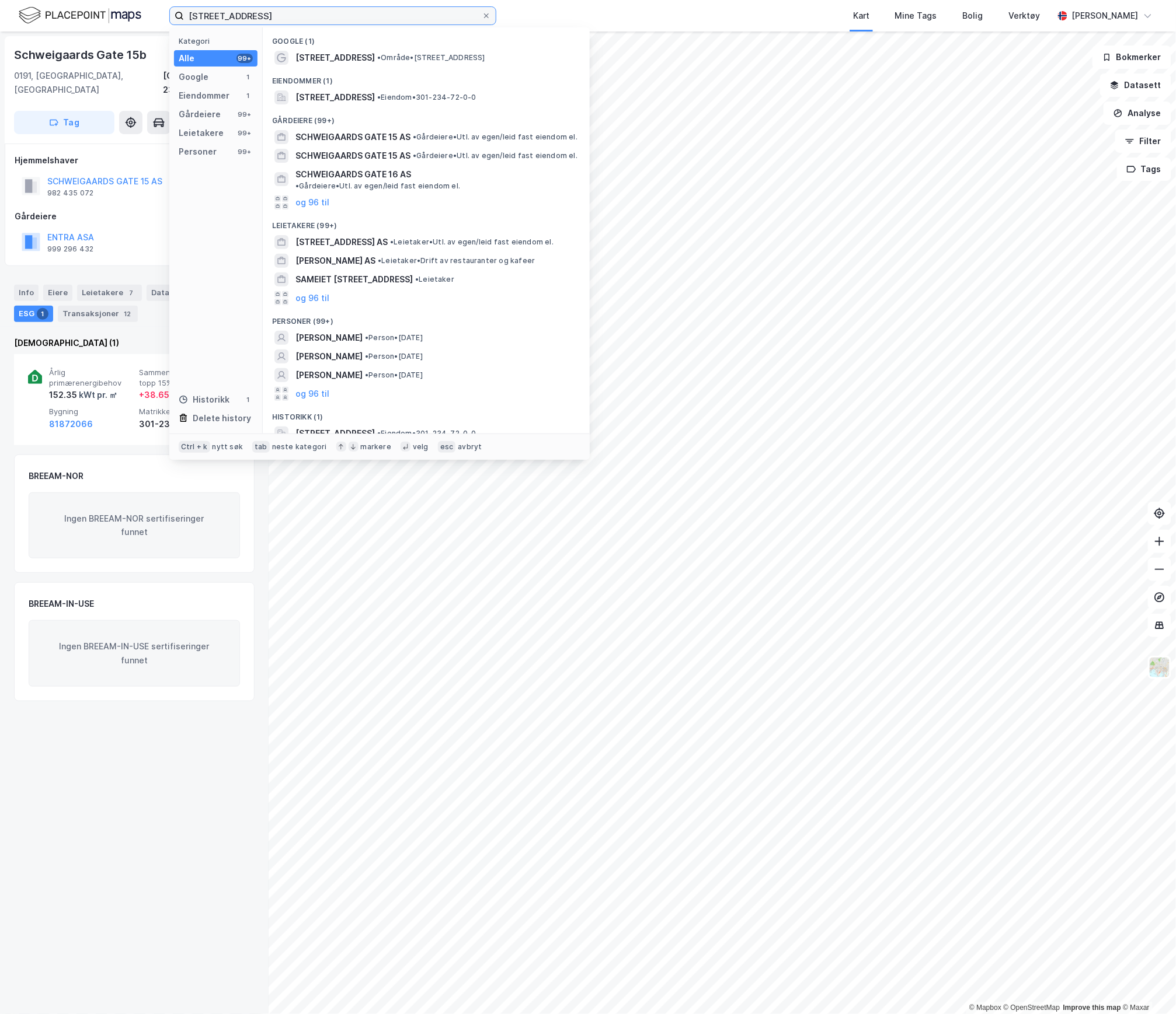
drag, startPoint x: 328, startPoint y: 11, endPoint x: 126, endPoint y: 15, distance: 202.0
click at [126, 15] on div "[STREET_ADDRESS] Kategori Alle 99+ Google 1 Eiendommer 1 Gårdeiere 99+ Leietake…" at bounding box center [588, 16] width 1176 height 32
paste input "6"
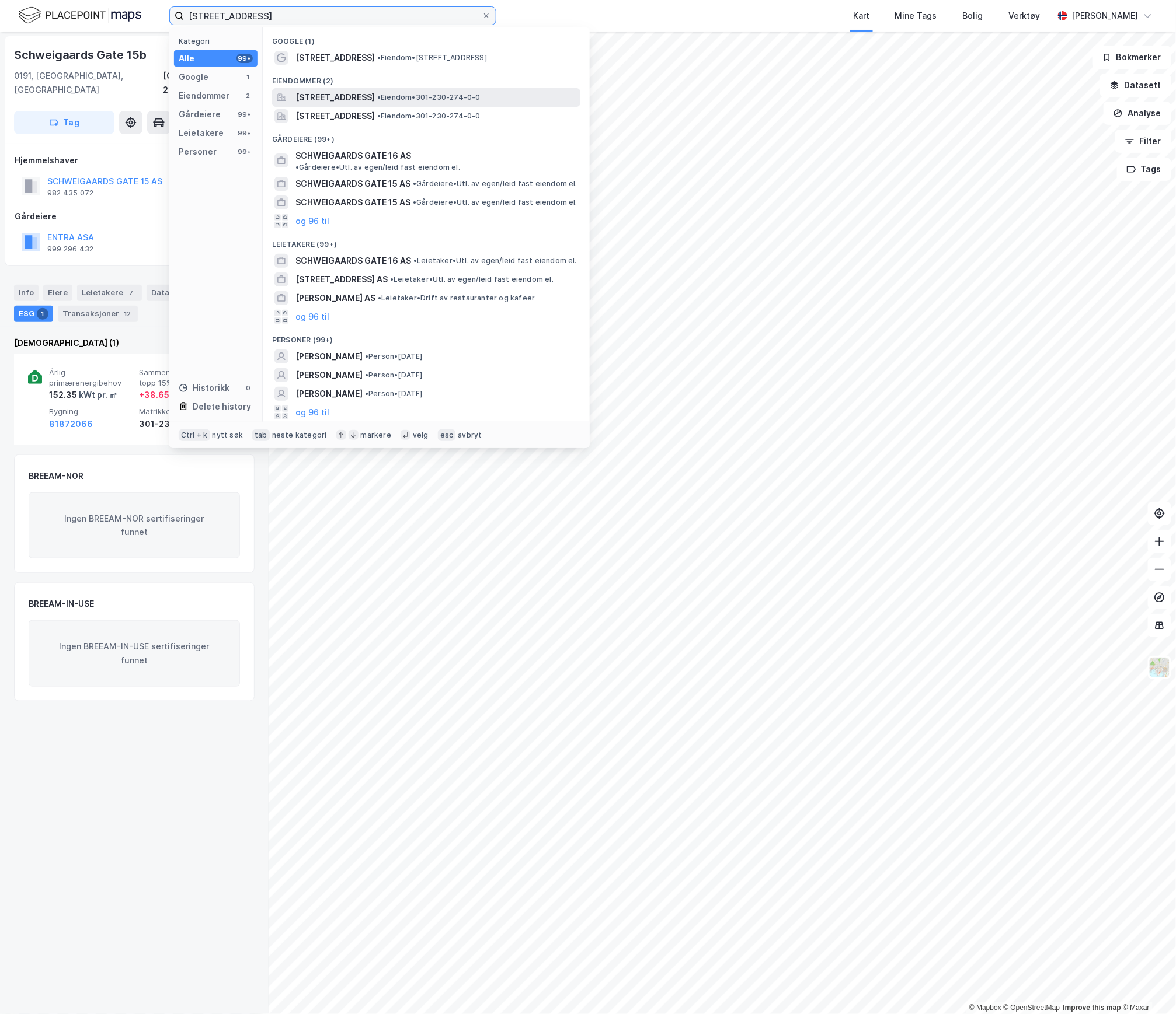
type input "[STREET_ADDRESS]"
click at [351, 95] on span "[STREET_ADDRESS]" at bounding box center [335, 97] width 80 height 14
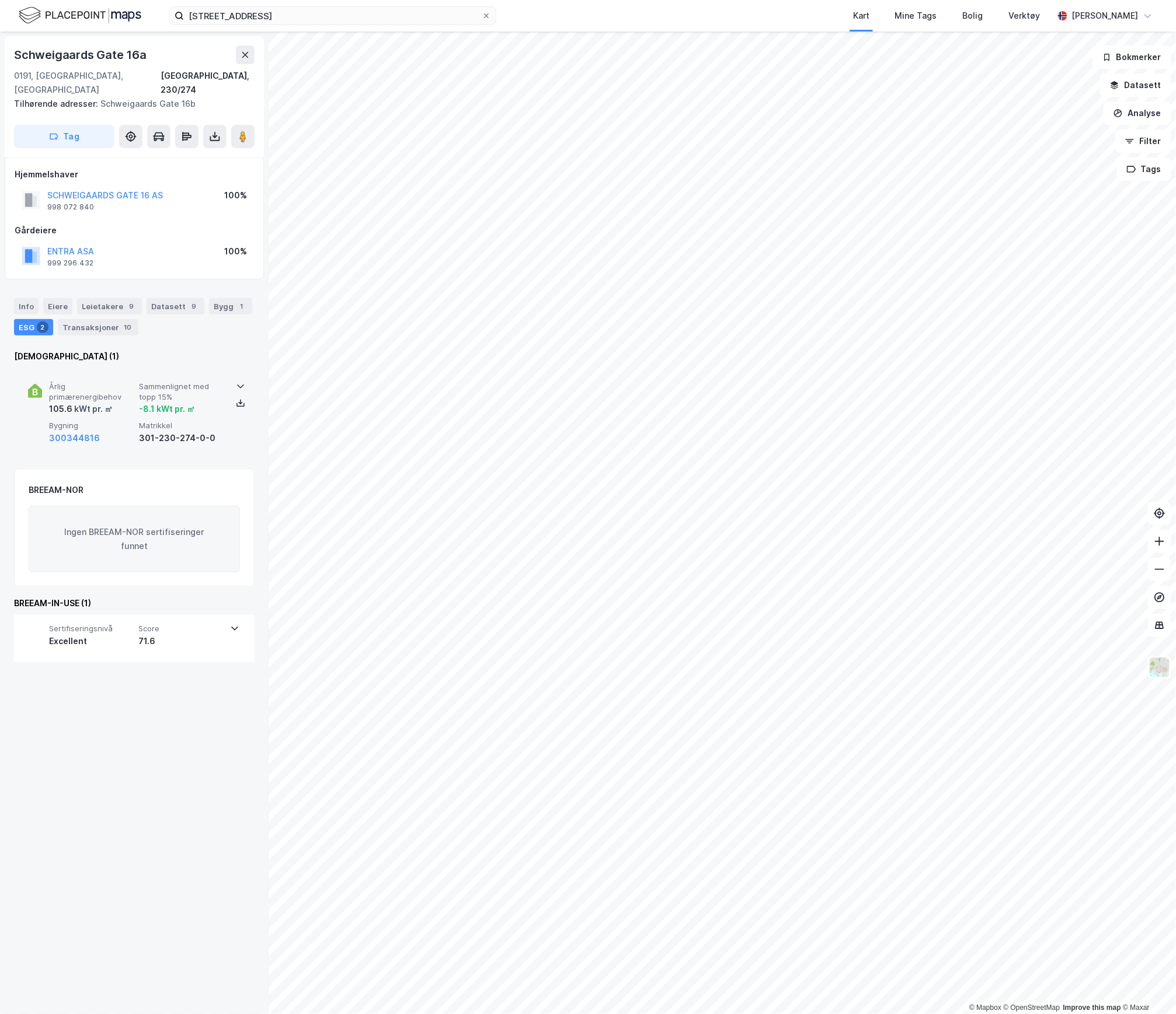
click at [117, 402] on div "105.6 kWt pr. ㎡" at bounding box center [92, 409] width 85 height 14
